Goal: Check status: Check status

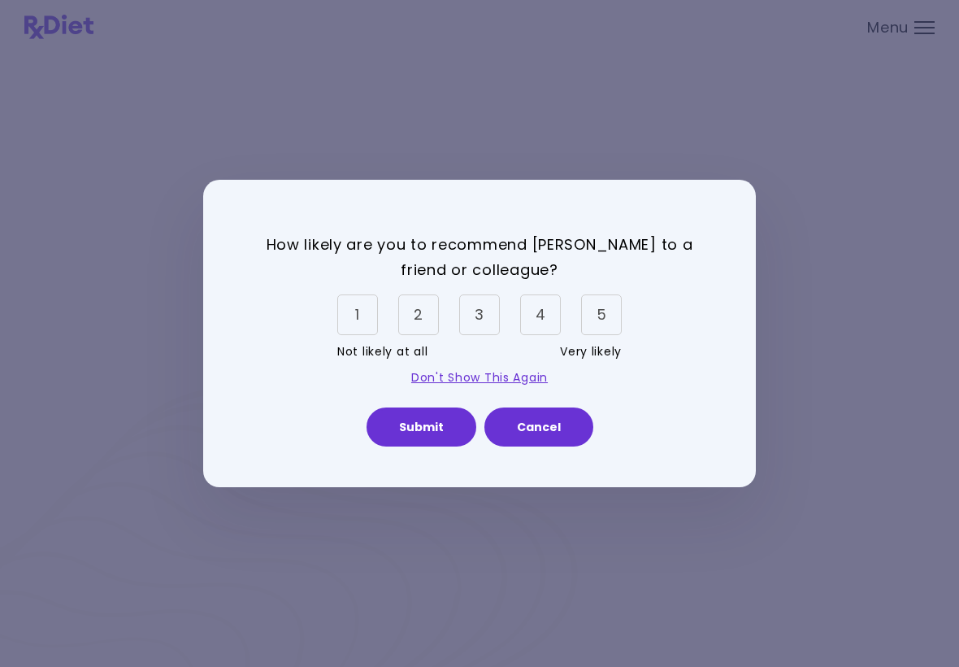
click at [608, 315] on div "5" at bounding box center [601, 314] width 41 height 41
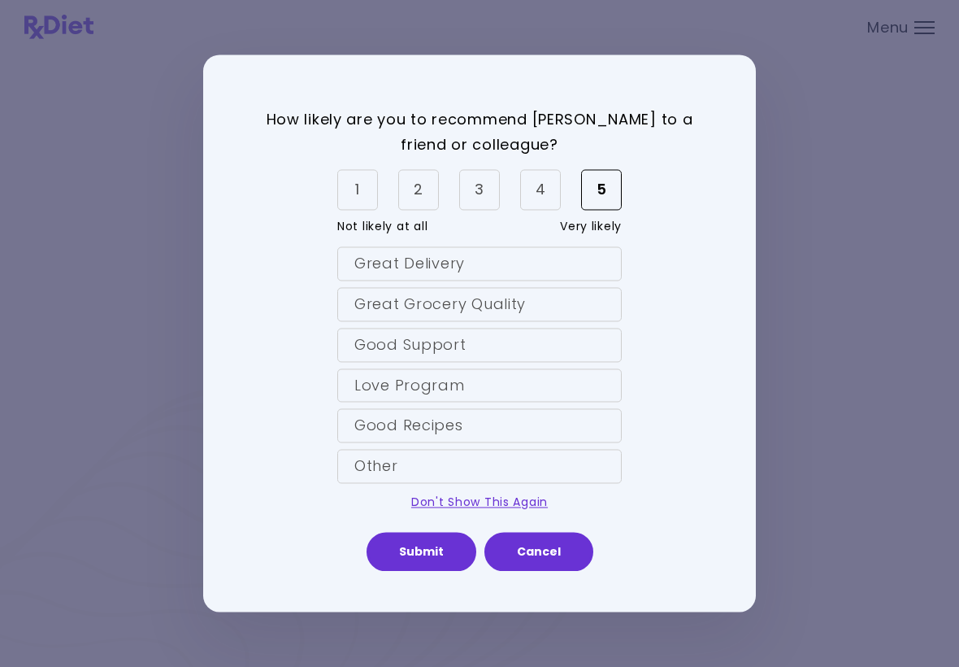
click at [455, 393] on div "Love Program" at bounding box center [479, 385] width 285 height 34
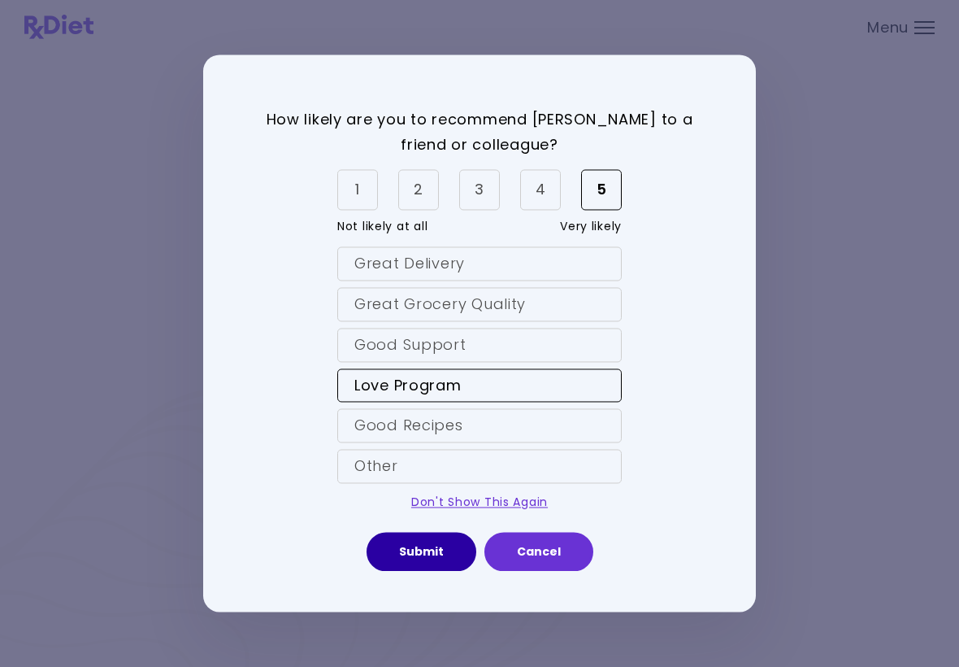
click at [416, 550] on button "Submit" at bounding box center [422, 552] width 110 height 39
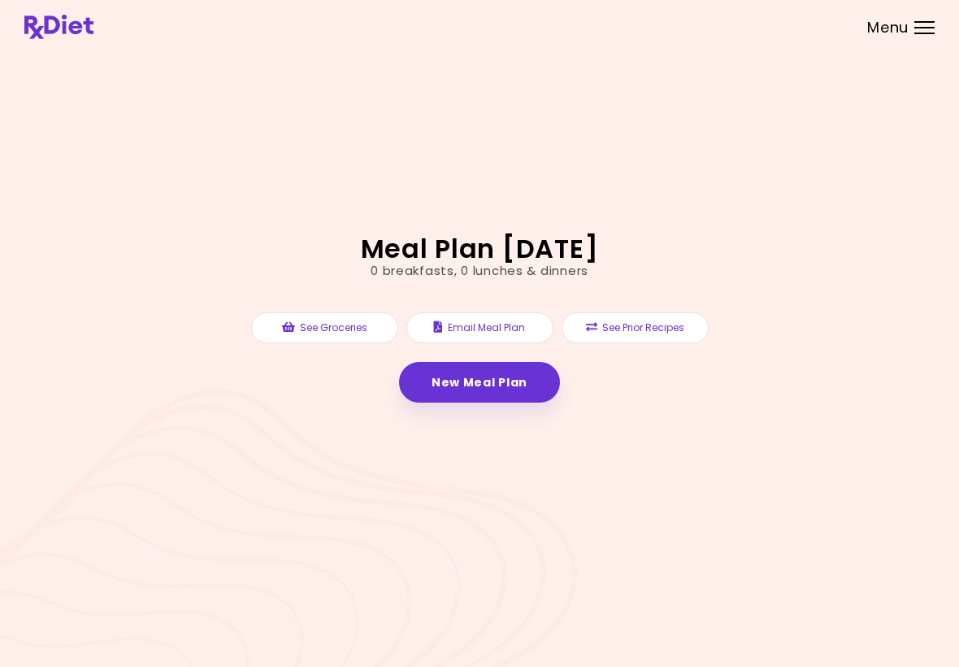
click at [14, 0] on header at bounding box center [479, 27] width 959 height 54
click at [920, 33] on div at bounding box center [925, 34] width 20 height 2
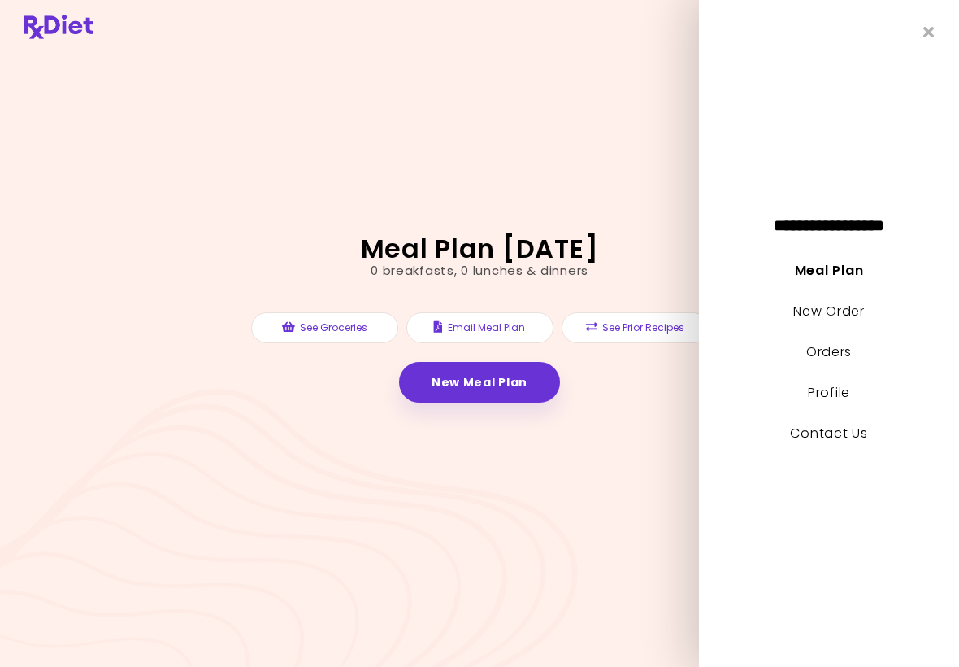
click at [840, 317] on link "New Order" at bounding box center [829, 311] width 71 height 19
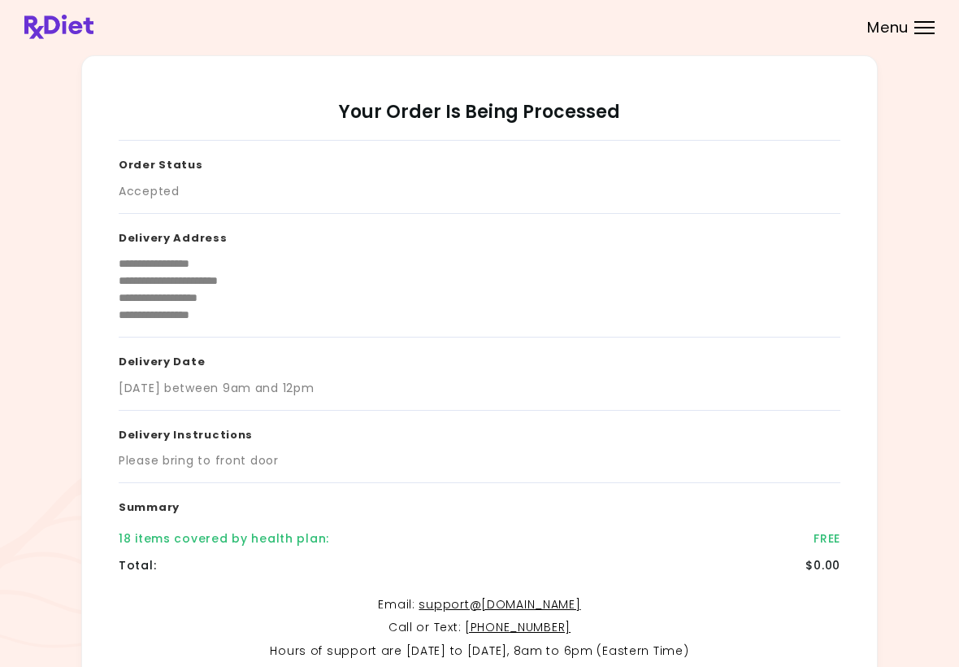
click at [265, 546] on div "18 items covered by health plan : FREE" at bounding box center [480, 538] width 722 height 27
click at [204, 540] on div "18 items covered by health plan :" at bounding box center [224, 538] width 211 height 17
click at [234, 582] on div "**********" at bounding box center [480, 409] width 722 height 537
click at [163, 513] on h3 "Summary" at bounding box center [480, 504] width 722 height 42
click at [925, 33] on div at bounding box center [925, 34] width 20 height 2
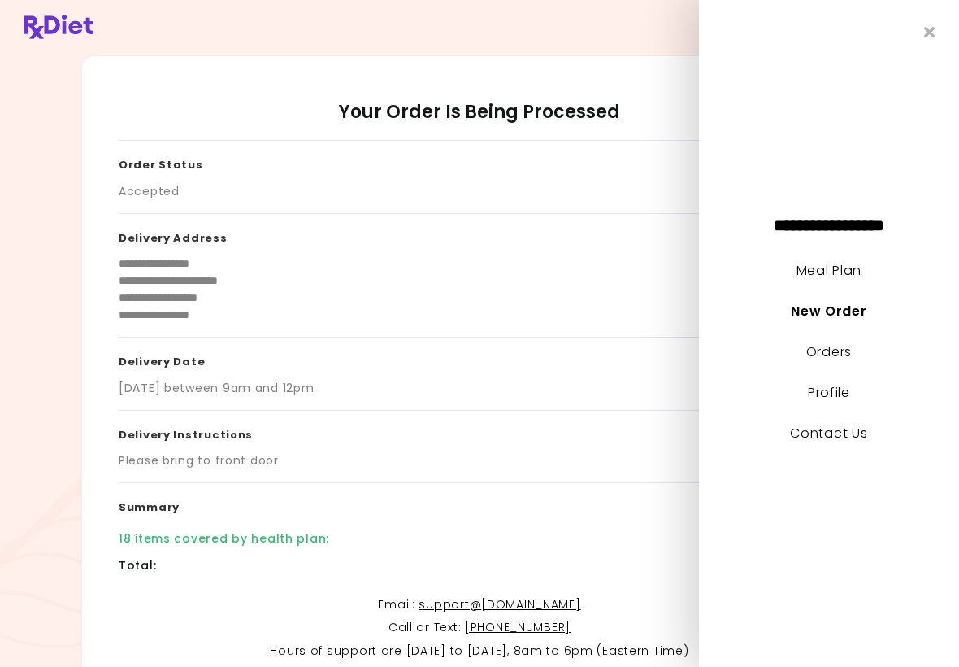
click at [842, 345] on link "Orders" at bounding box center [830, 351] width 46 height 19
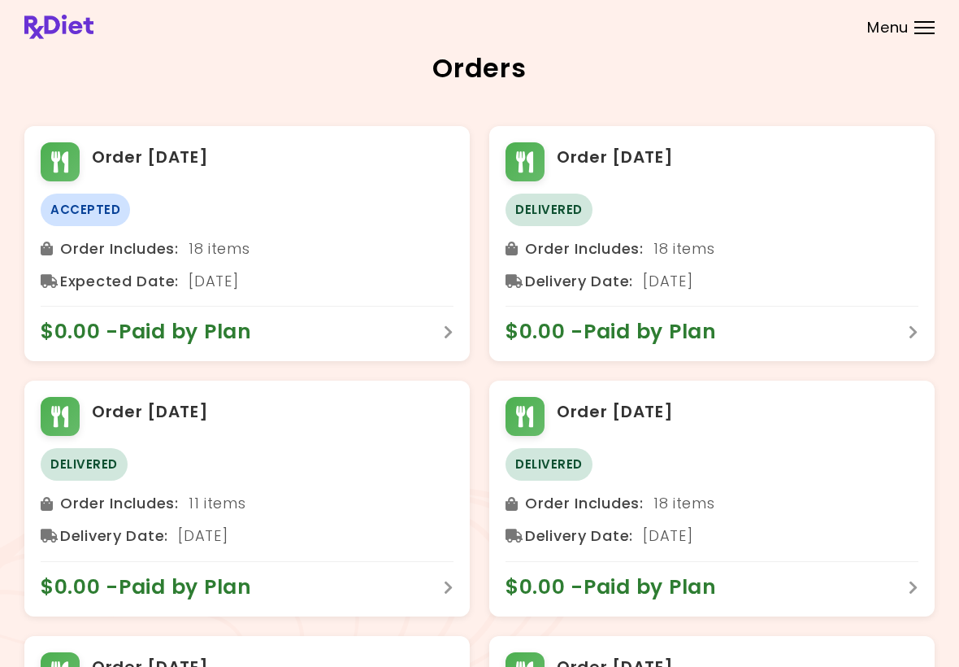
click at [376, 276] on div "Expected Date : [DATE]" at bounding box center [247, 281] width 413 height 26
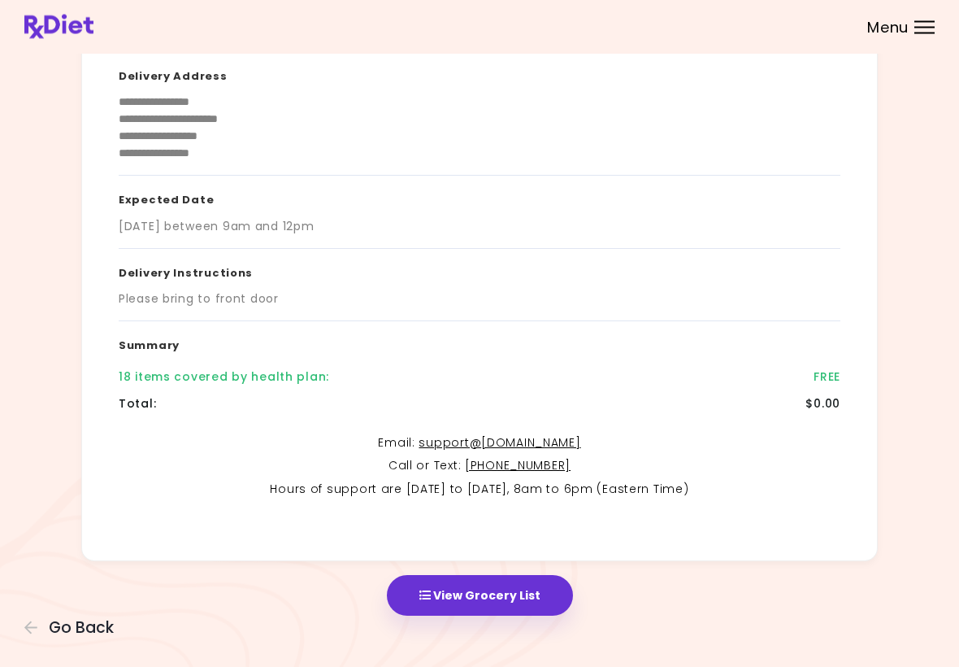
scroll to position [162, 0]
click at [516, 586] on button "View Grocery List" at bounding box center [480, 595] width 186 height 41
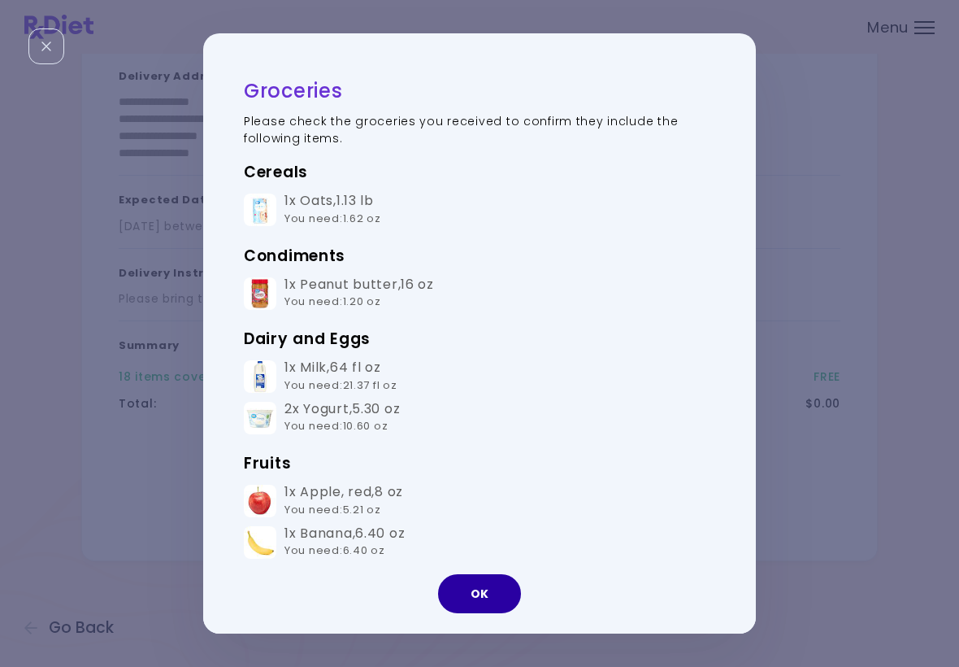
click at [484, 596] on button "OK" at bounding box center [479, 593] width 83 height 39
